Goal: Complete application form

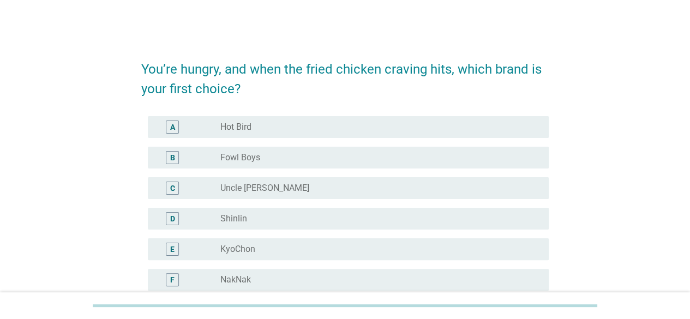
click at [270, 125] on div "radio_button_unchecked Hot Bird" at bounding box center [375, 127] width 311 height 11
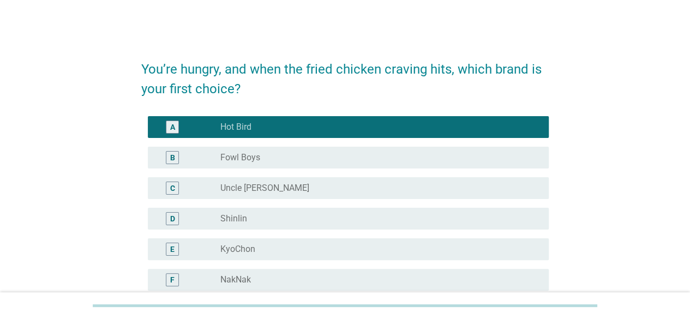
click at [298, 166] on div "B radio_button_unchecked Fowl Boys" at bounding box center [348, 158] width 401 height 22
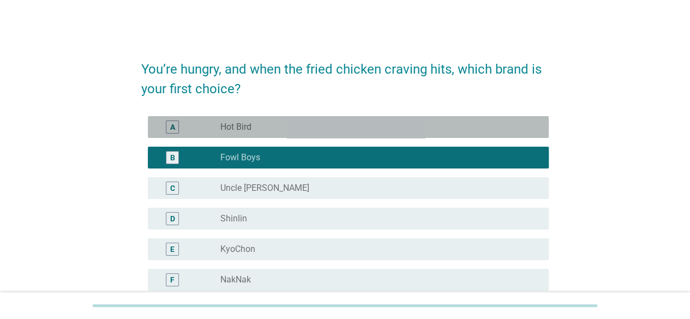
click at [275, 130] on div "radio_button_unchecked Hot Bird" at bounding box center [375, 127] width 311 height 11
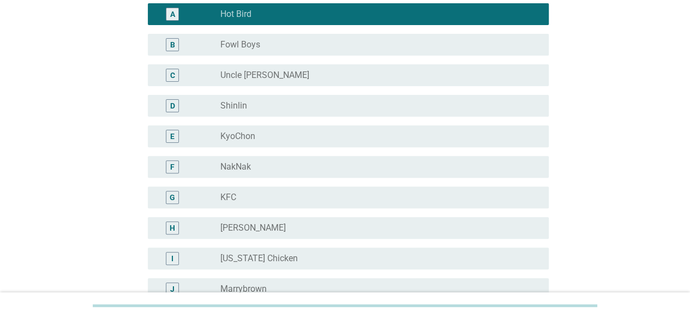
scroll to position [113, 0]
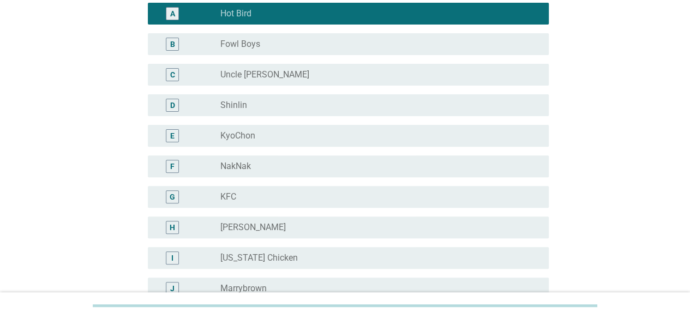
click at [242, 108] on label "Shinlin" at bounding box center [233, 105] width 27 height 11
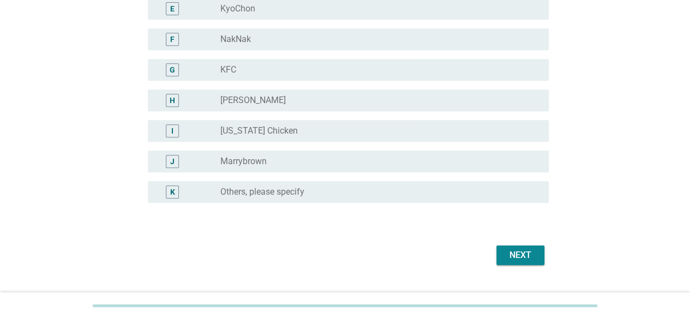
scroll to position [278, 0]
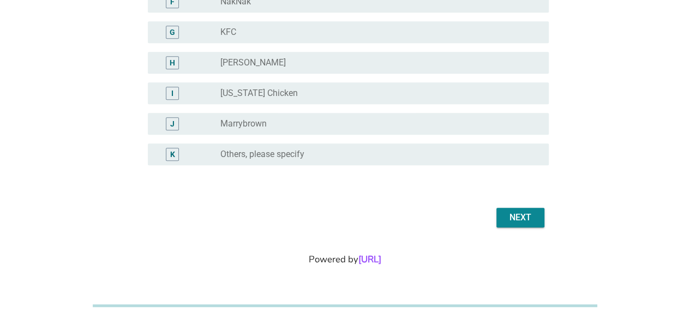
click at [532, 216] on div "Next" at bounding box center [520, 217] width 31 height 13
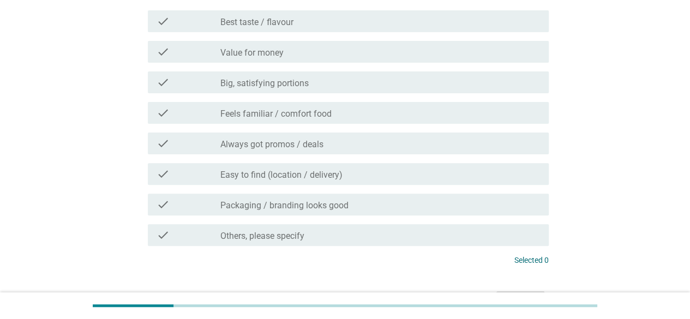
scroll to position [104, 0]
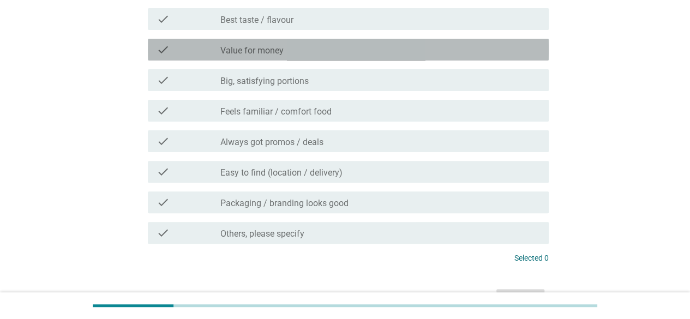
click at [269, 45] on label "Value for money" at bounding box center [251, 50] width 63 height 11
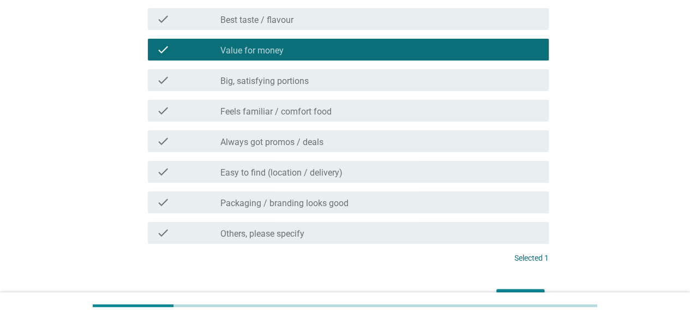
scroll to position [185, 0]
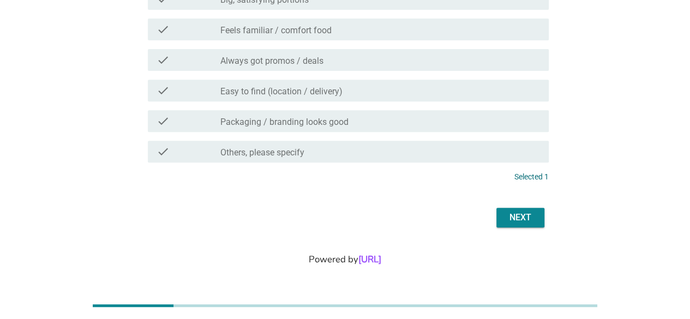
click at [512, 218] on div "Next" at bounding box center [520, 217] width 31 height 13
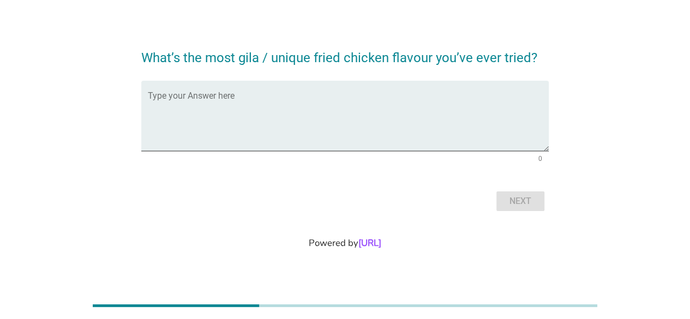
scroll to position [0, 0]
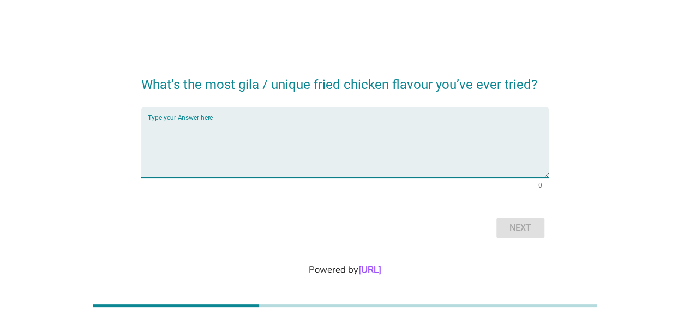
click at [416, 131] on textarea "Type your Answer here" at bounding box center [348, 149] width 401 height 57
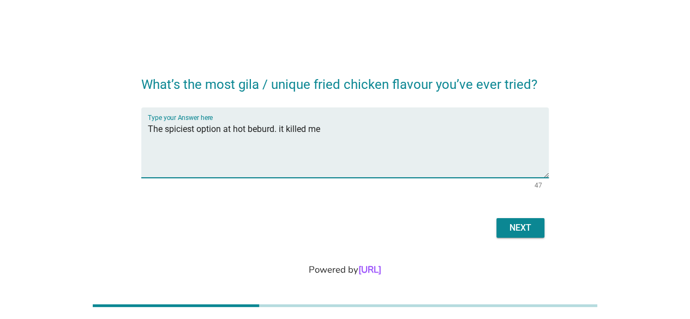
type textarea "The spiciest option at hot beburd. it killed me"
click at [528, 233] on div "Next" at bounding box center [520, 227] width 31 height 13
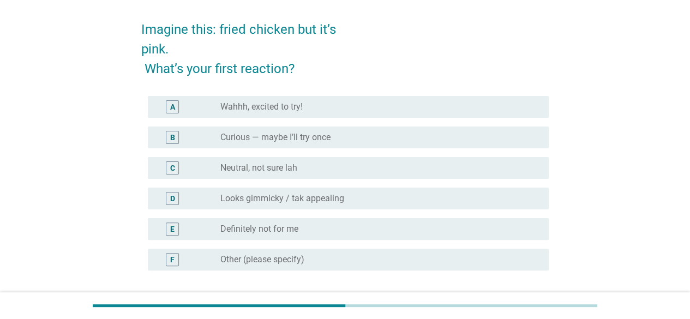
scroll to position [40, 0]
click at [259, 226] on label "Definitely not for me" at bounding box center [259, 228] width 78 height 11
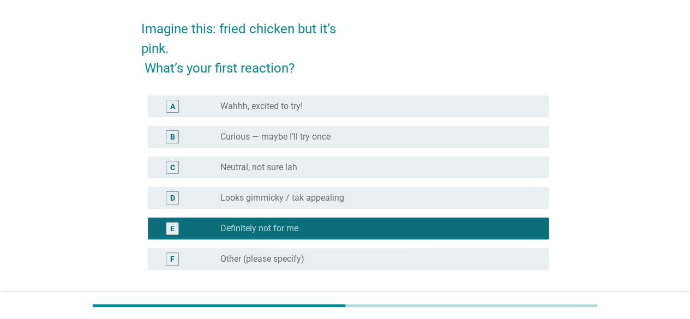
scroll to position [145, 0]
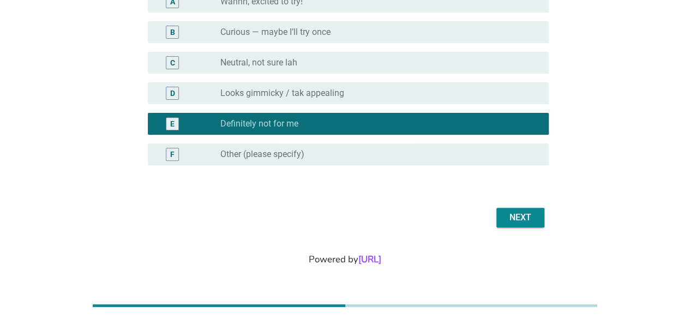
click at [515, 217] on div "Next" at bounding box center [520, 217] width 31 height 13
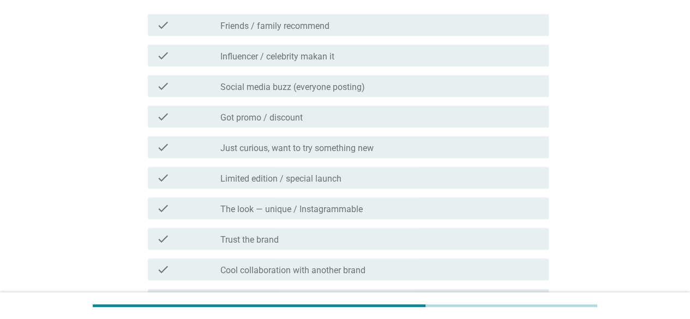
scroll to position [117, 0]
click at [319, 89] on label "Social media buzz (everyone posting)" at bounding box center [292, 87] width 145 height 11
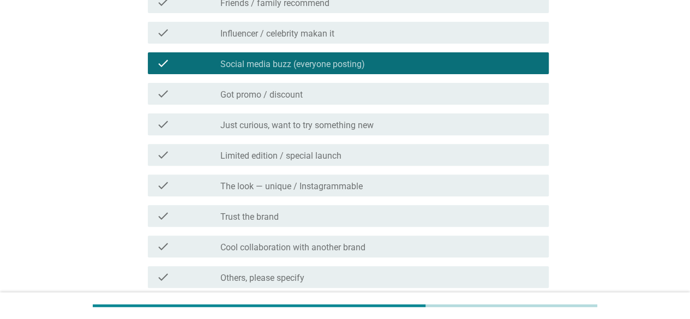
scroll to position [250, 0]
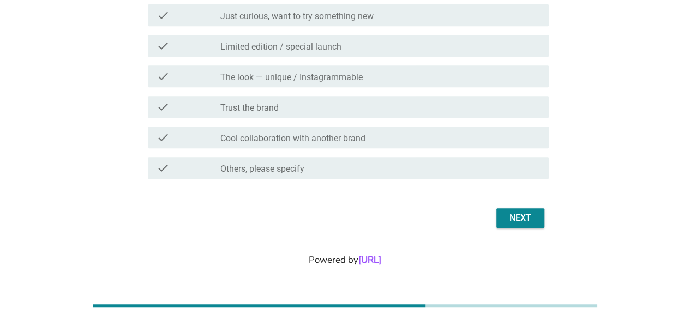
click at [523, 222] on div "Next" at bounding box center [520, 218] width 31 height 13
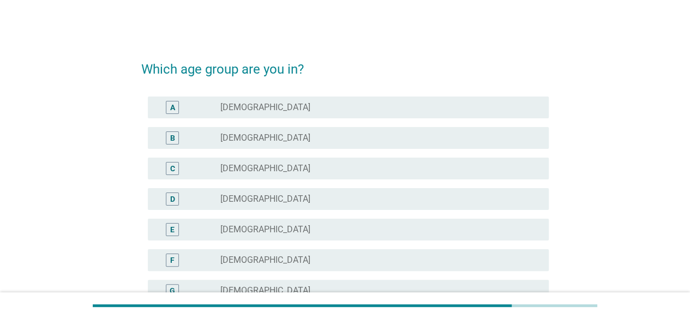
click at [290, 133] on div "radio_button_unchecked [DEMOGRAPHIC_DATA]" at bounding box center [375, 138] width 311 height 11
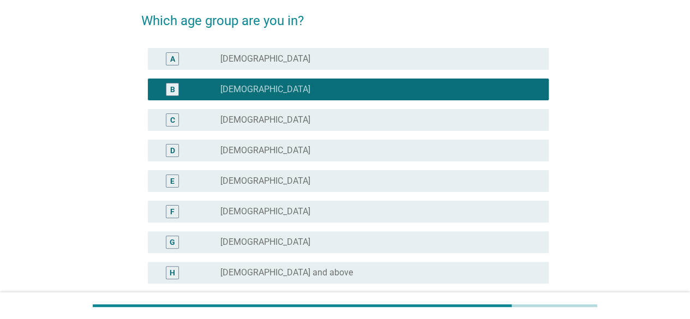
scroll to position [47, 0]
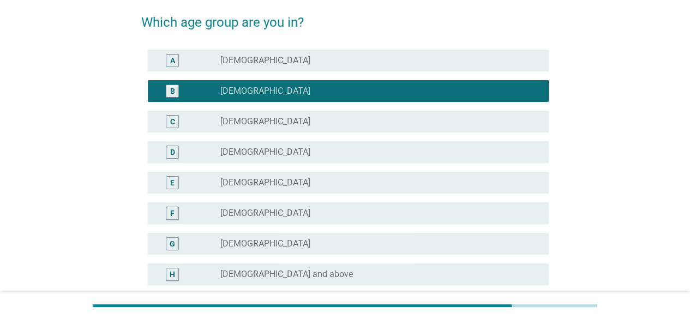
click at [668, 171] on div "Which age group are you in? A radio_button_unchecked [DEMOGRAPHIC_DATA] B radio…" at bounding box center [345, 176] width 664 height 393
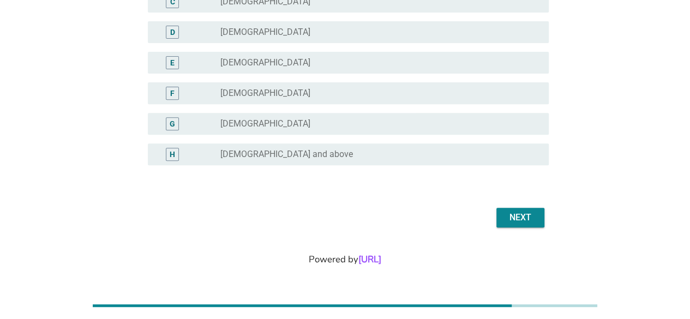
click at [530, 220] on div "Next" at bounding box center [520, 217] width 31 height 13
